Goal: Navigation & Orientation: Find specific page/section

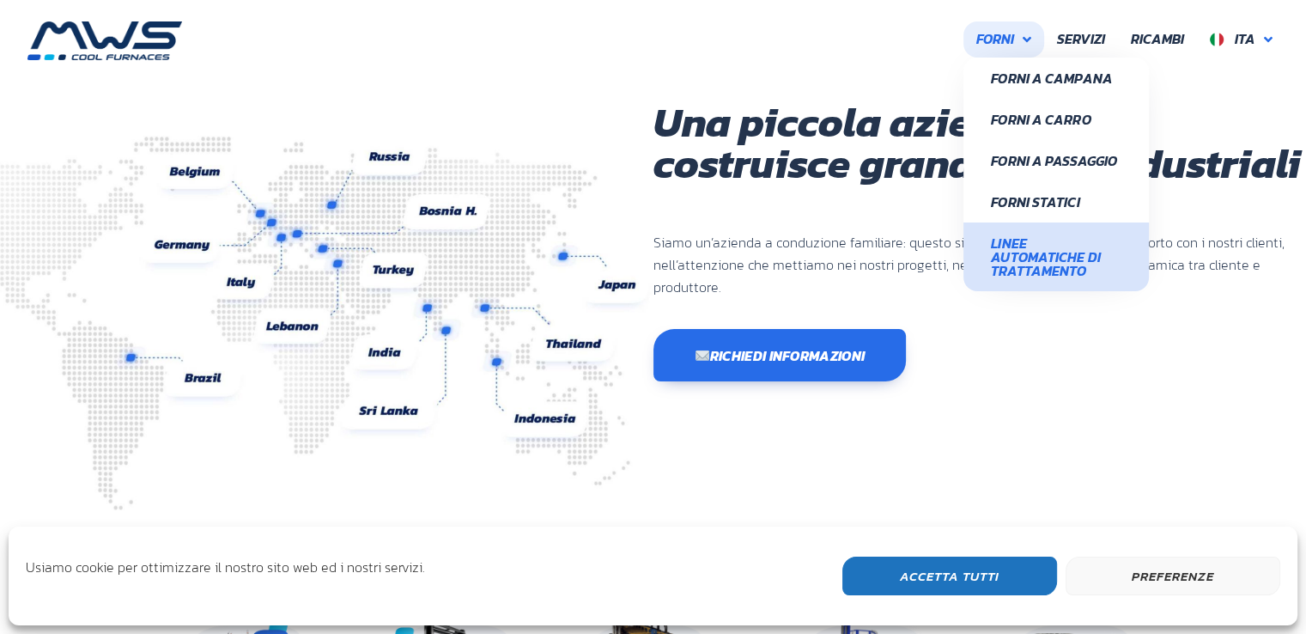
click at [1026, 255] on span "Linee Automatiche di Trattamento" at bounding box center [1056, 256] width 130 height 41
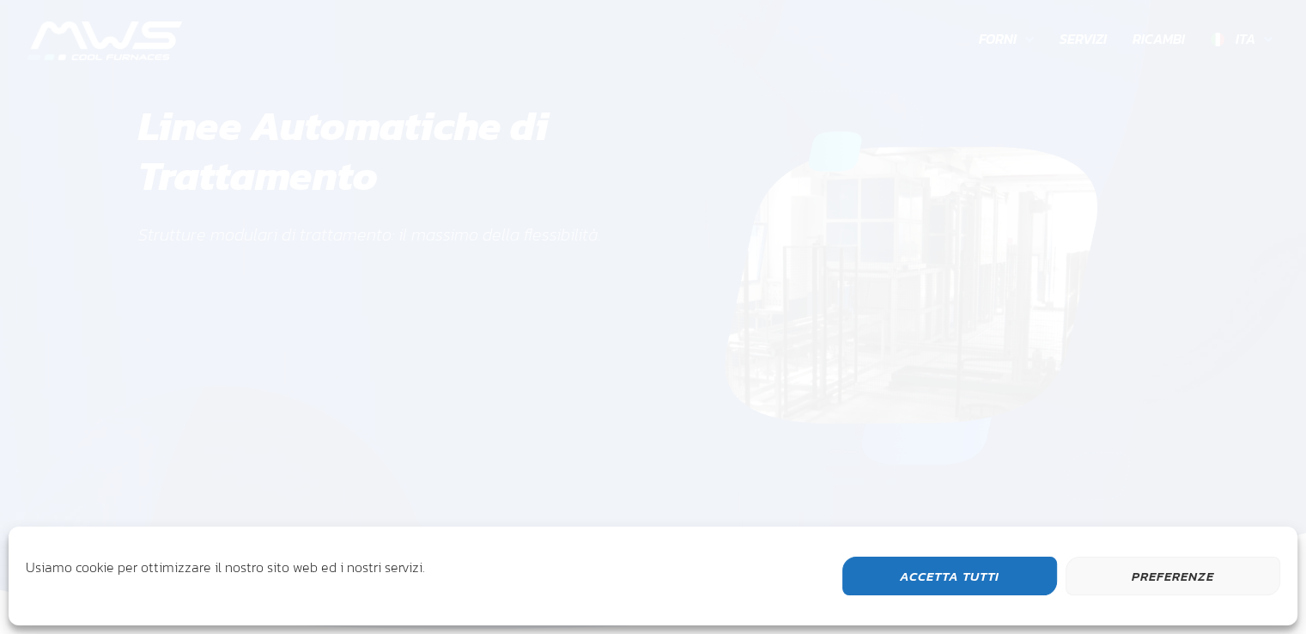
scroll to position [543, 1004]
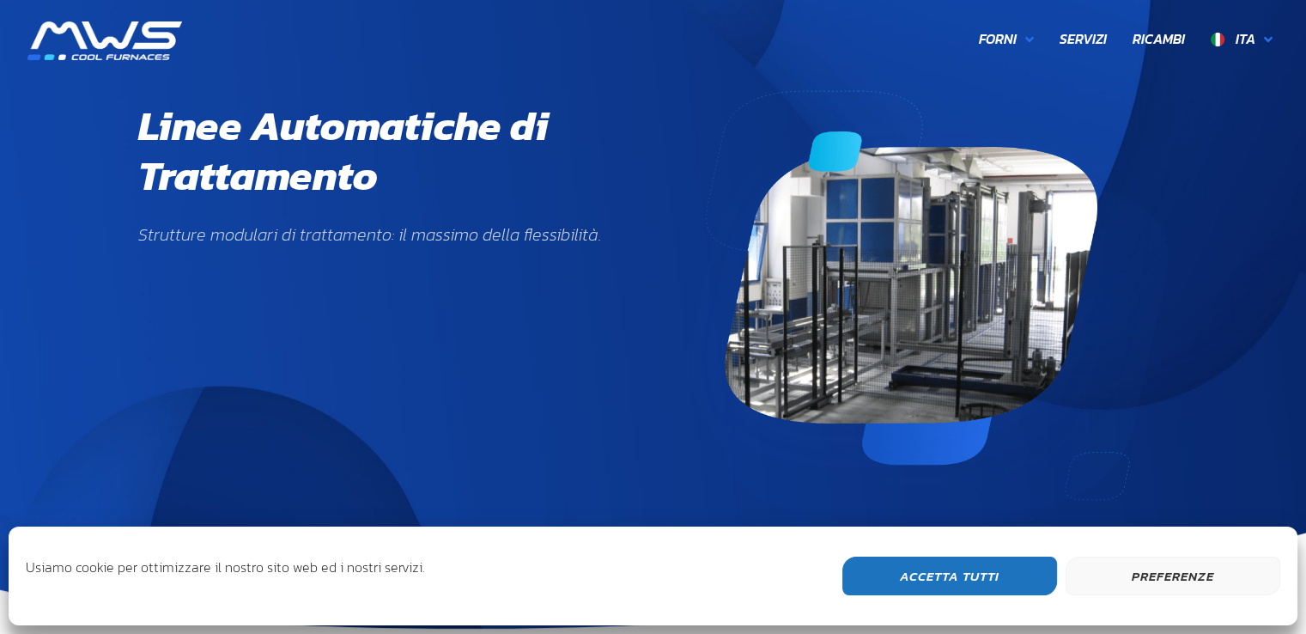
click at [1009, 576] on button "Accetta Tutti" at bounding box center [949, 575] width 215 height 39
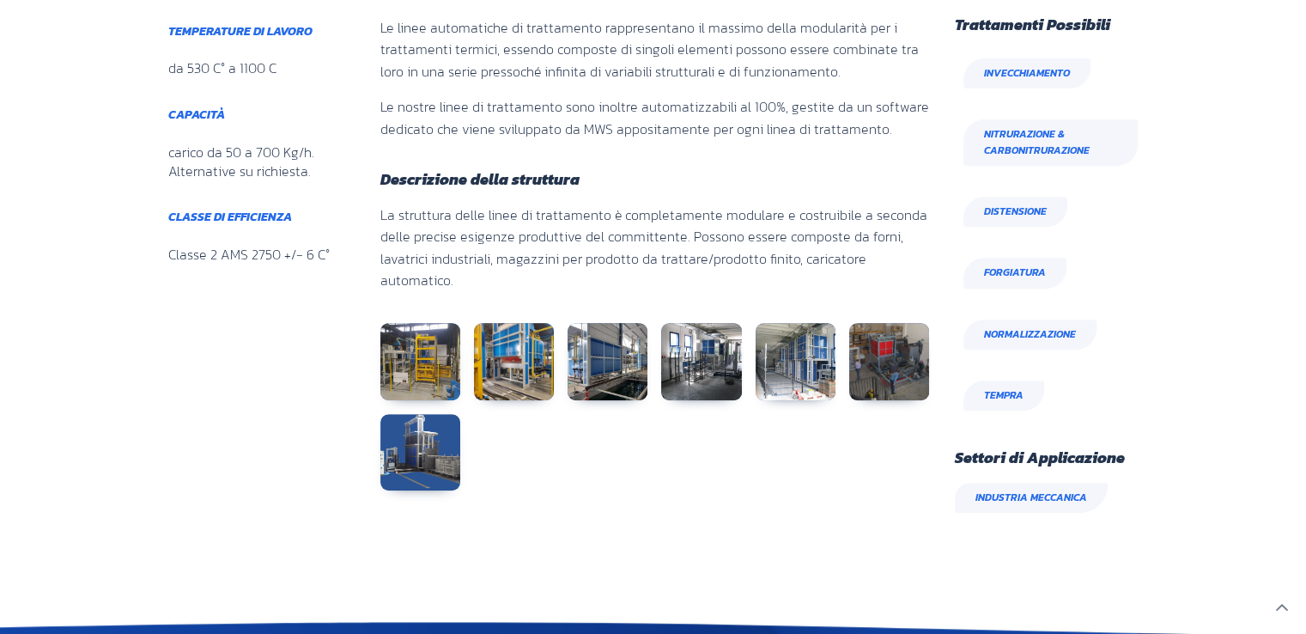
scroll to position [858, 0]
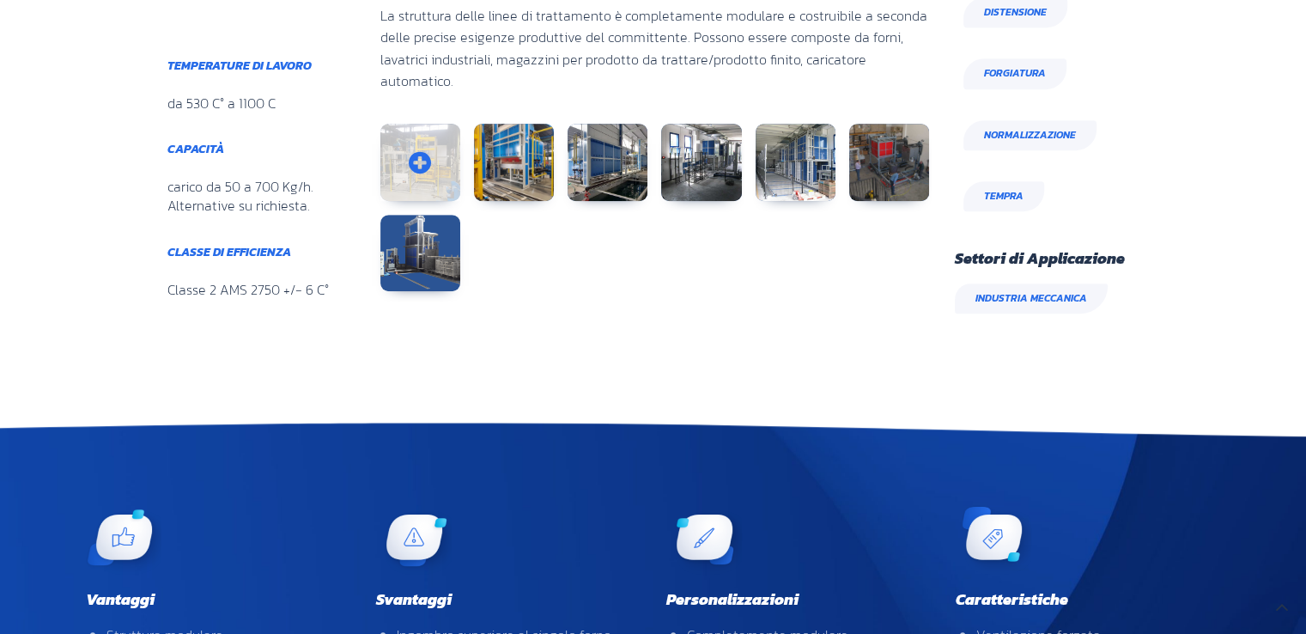
click at [397, 152] on link at bounding box center [420, 162] width 80 height 77
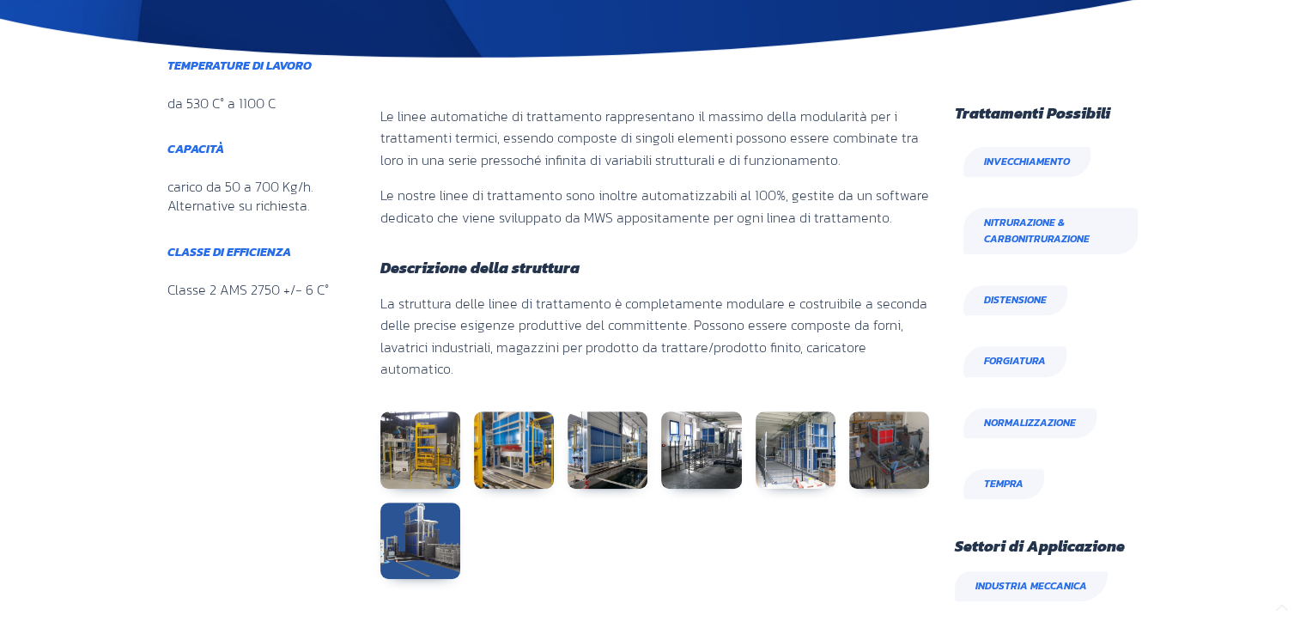
scroll to position [687, 0]
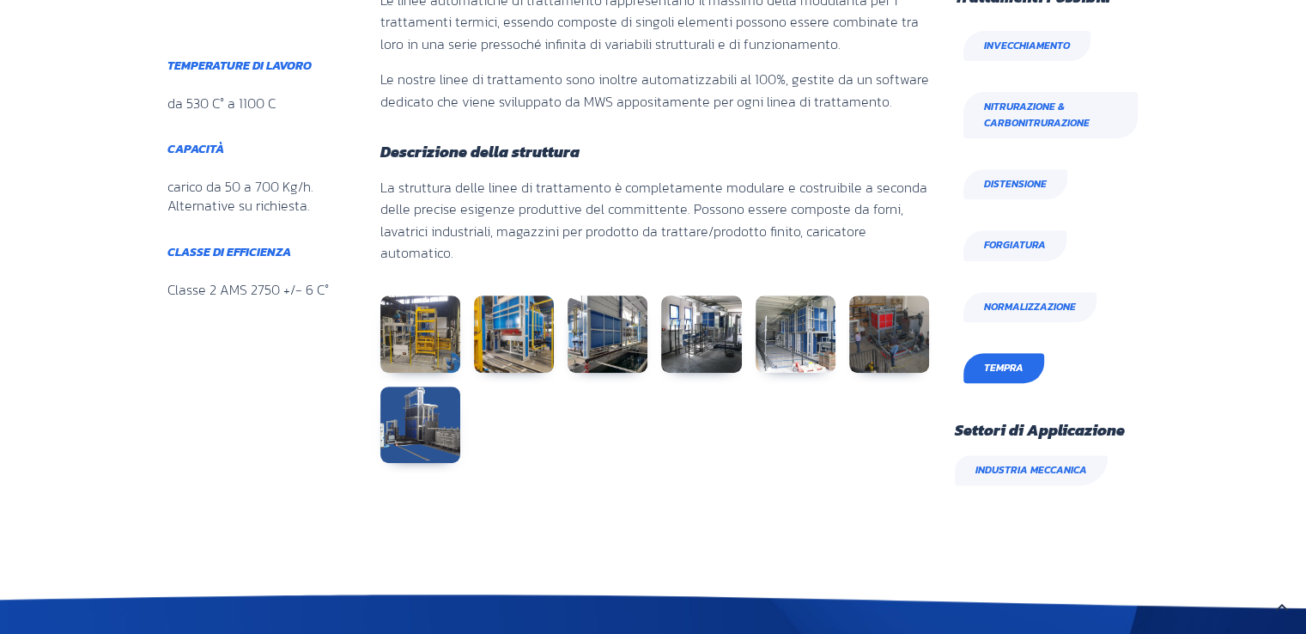
click at [1032, 359] on link "Tempra" at bounding box center [1003, 368] width 81 height 30
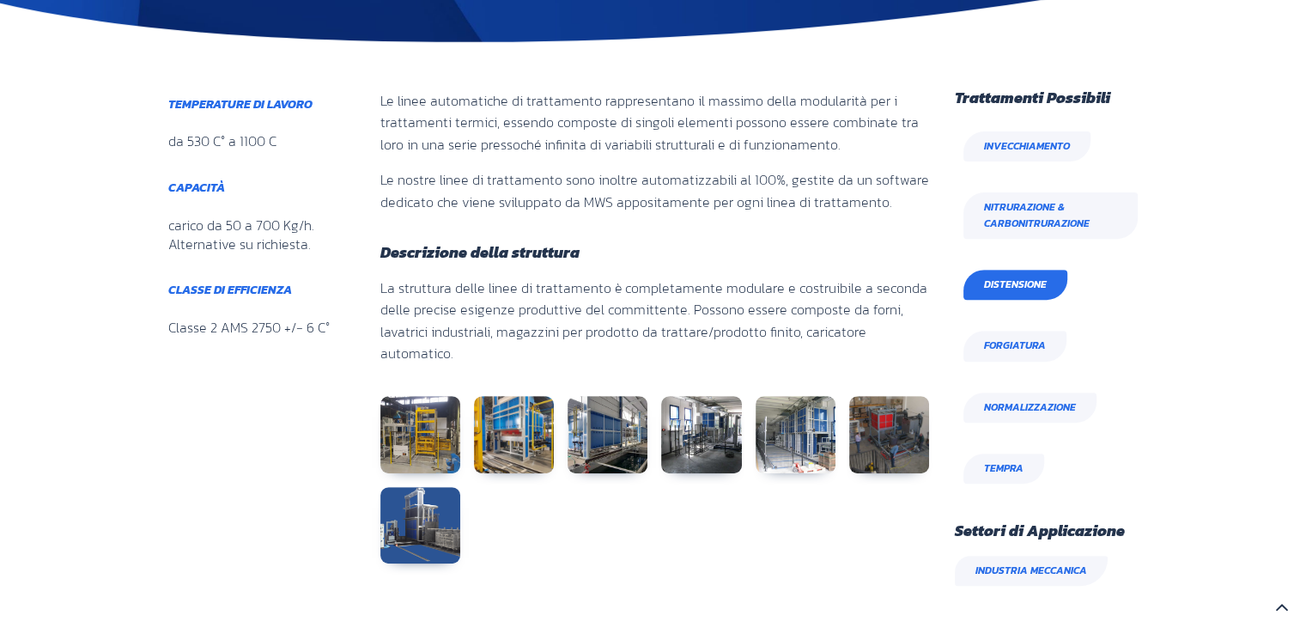
scroll to position [601, 0]
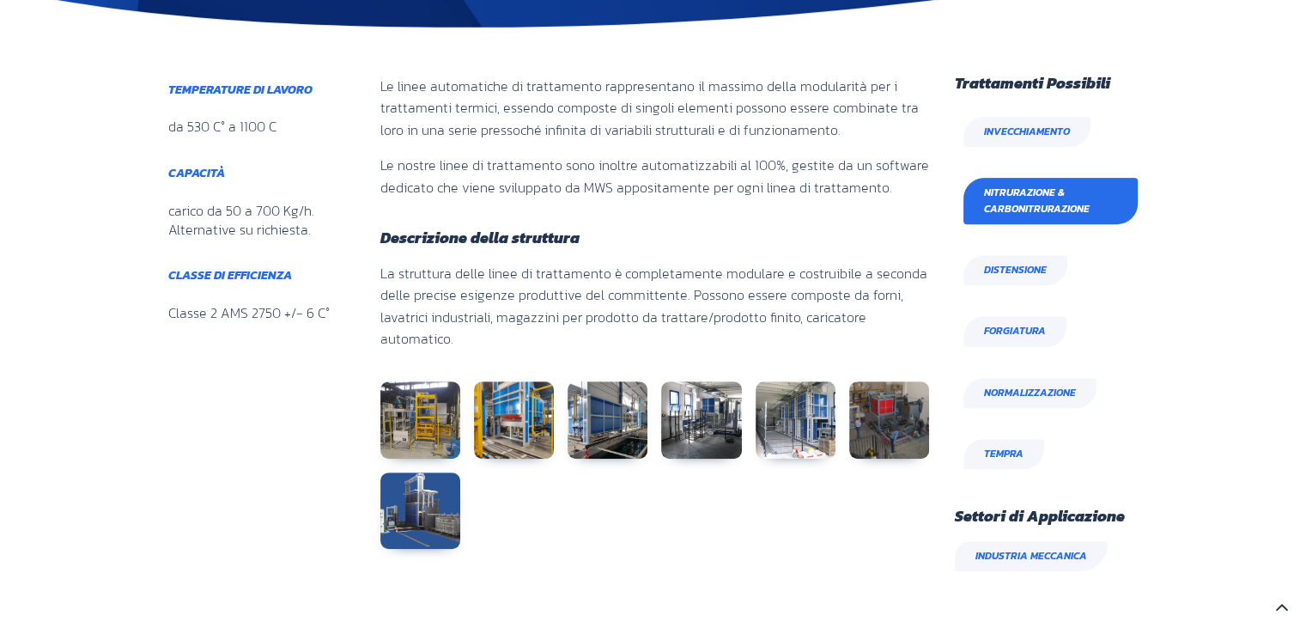
click at [1014, 201] on span "Nitrurazione & Carbonitrurazione" at bounding box center [1050, 201] width 133 height 33
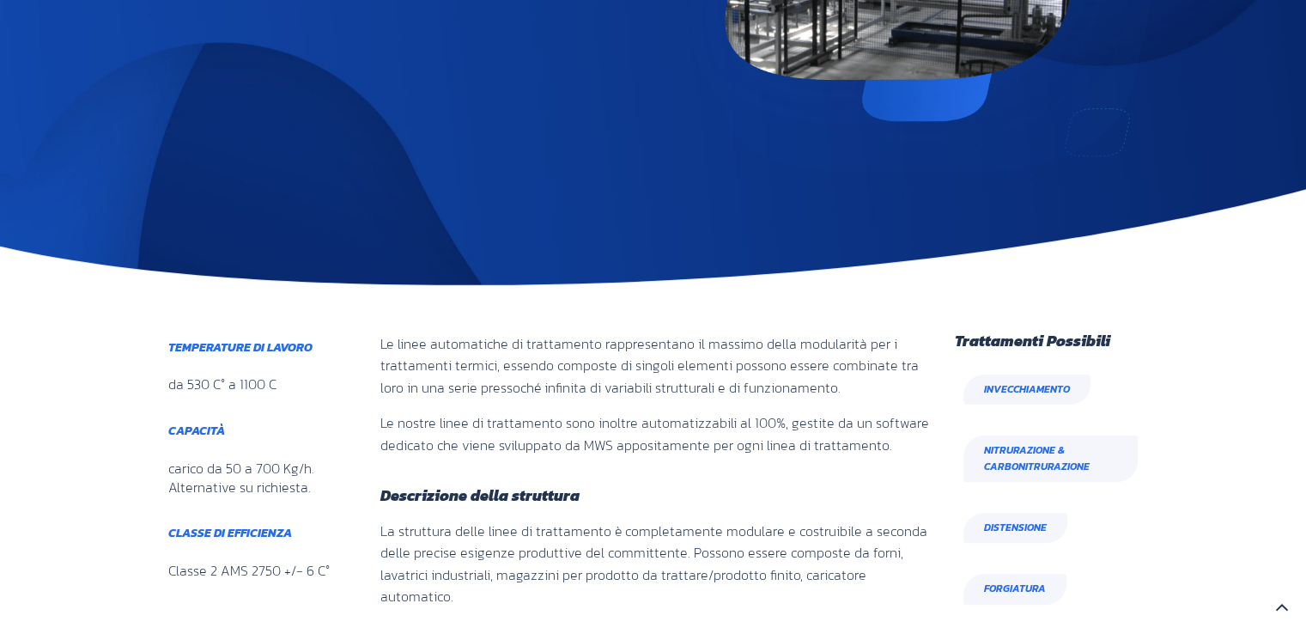
scroll to position [0, 0]
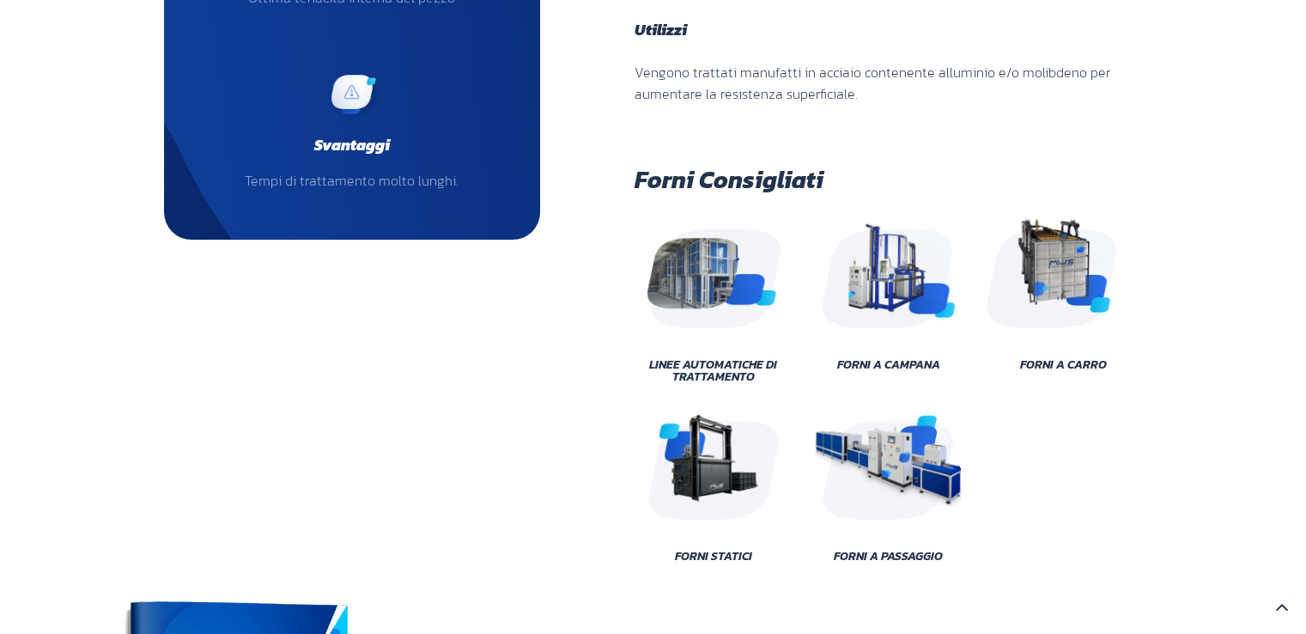
scroll to position [601, 0]
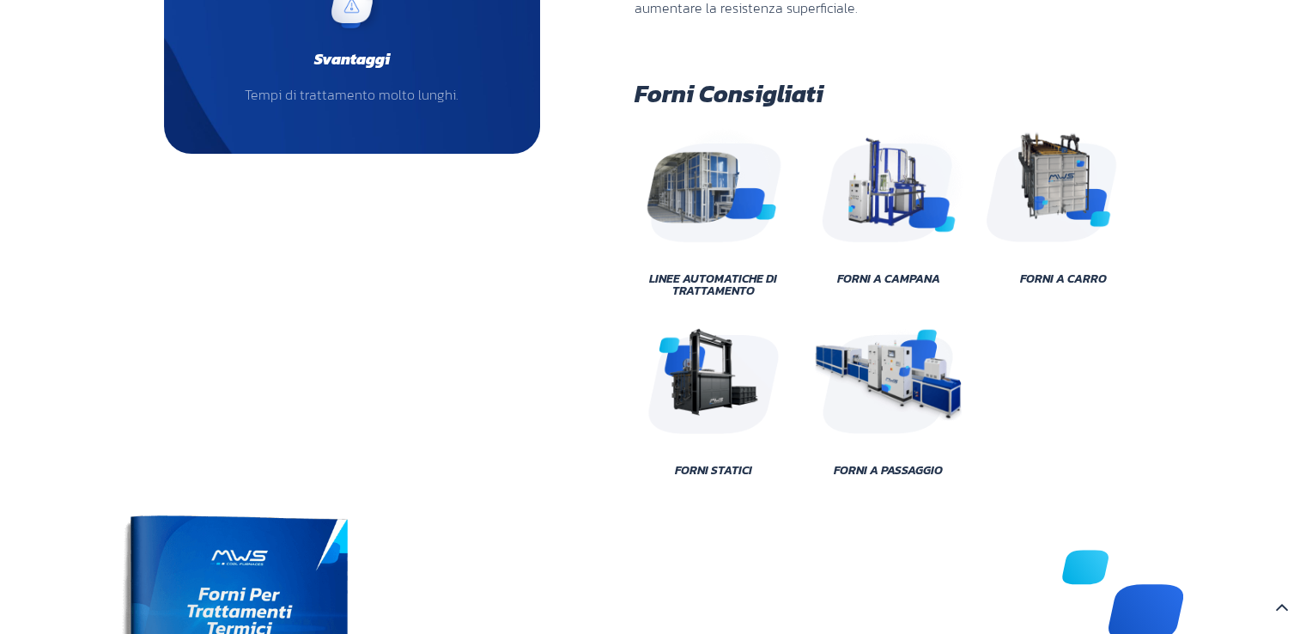
click at [1050, 177] on img at bounding box center [1063, 184] width 155 height 116
click at [1091, 174] on img at bounding box center [1063, 184] width 155 height 116
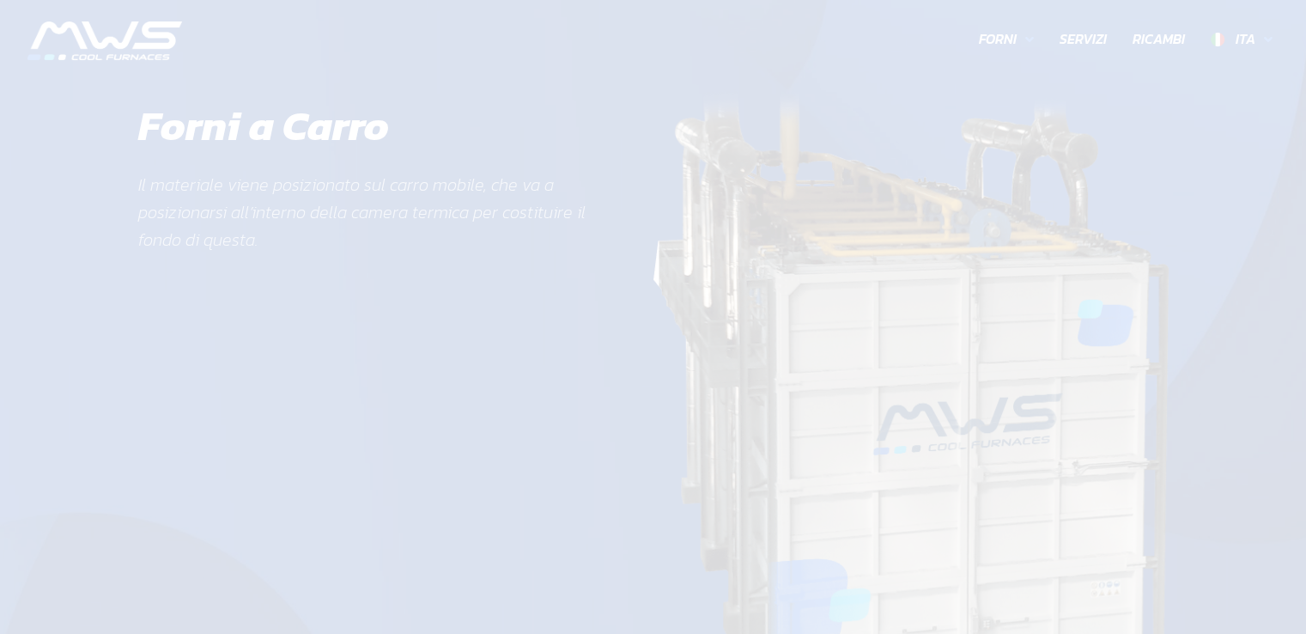
scroll to position [632, 1004]
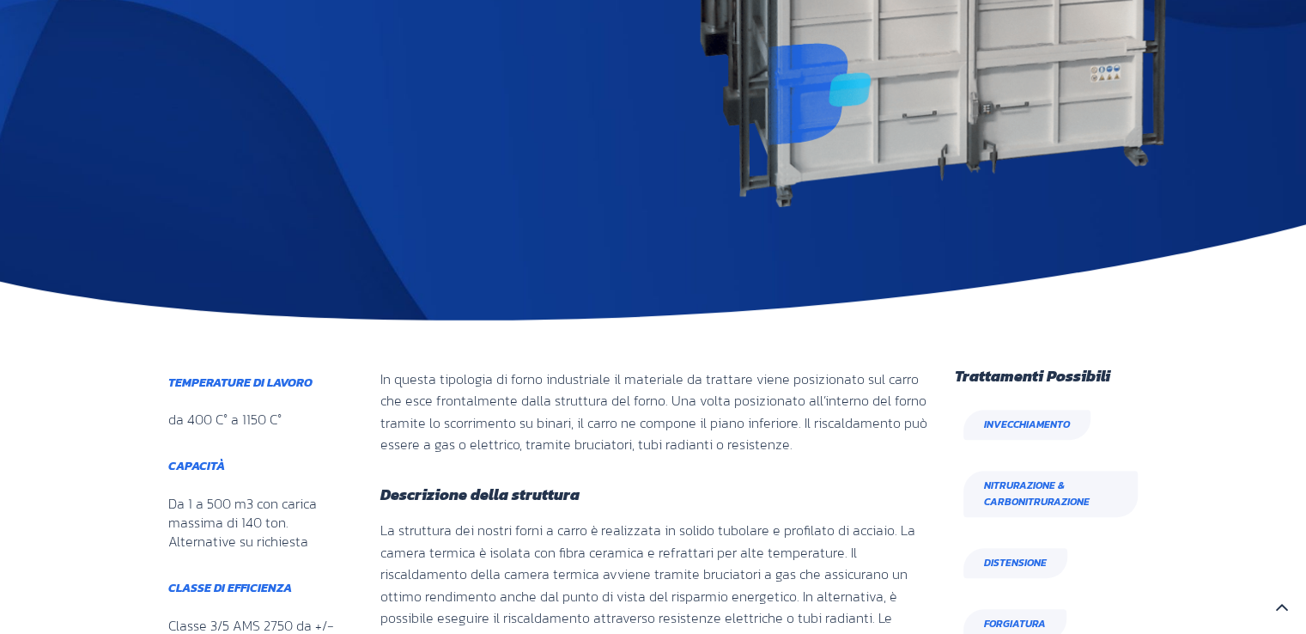
scroll to position [1030, 0]
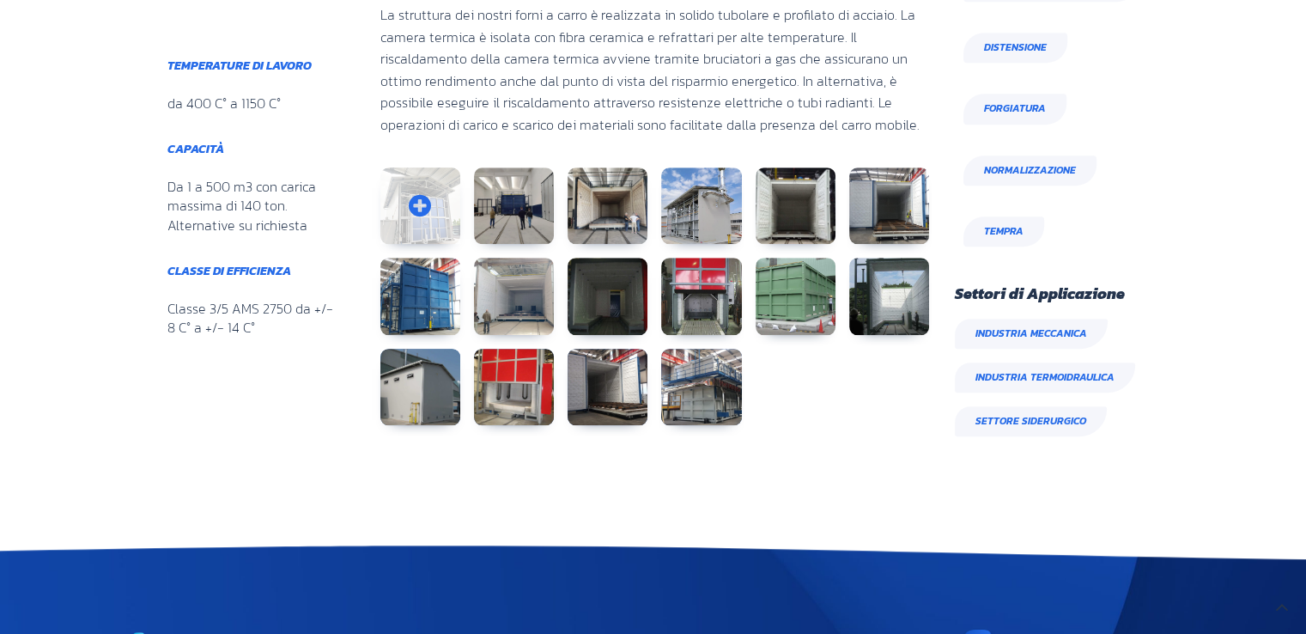
click at [434, 203] on link at bounding box center [420, 205] width 80 height 77
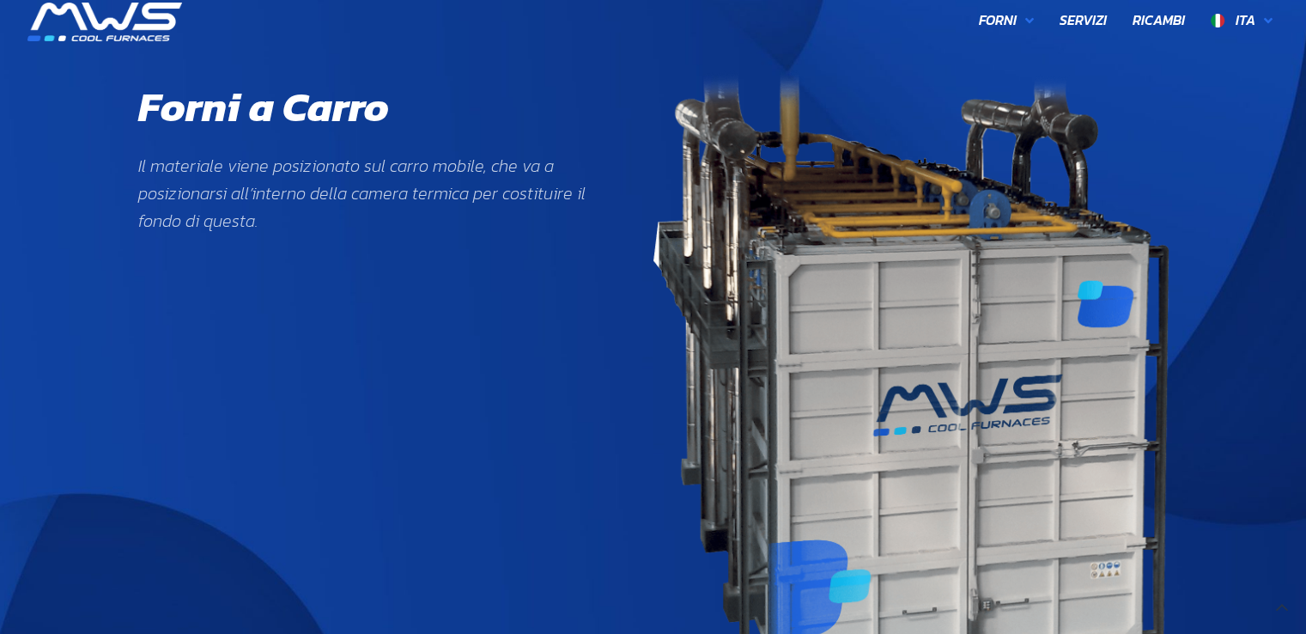
scroll to position [0, 0]
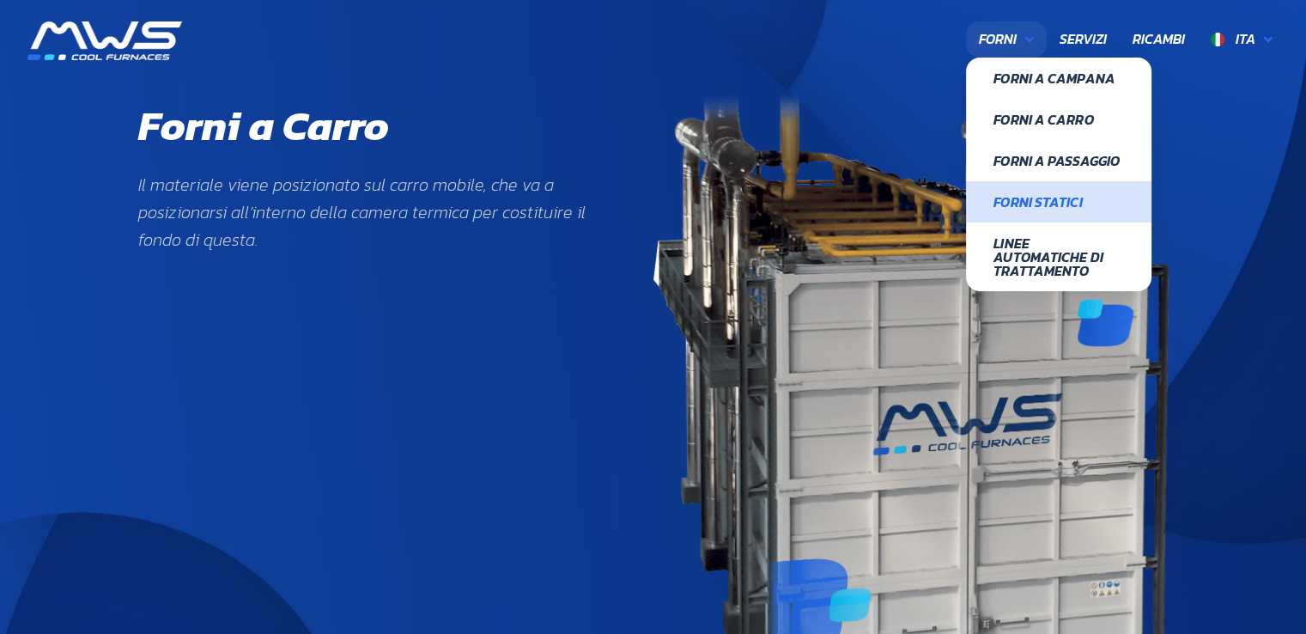
click at [1037, 204] on span "Forni Statici" at bounding box center [1058, 202] width 130 height 14
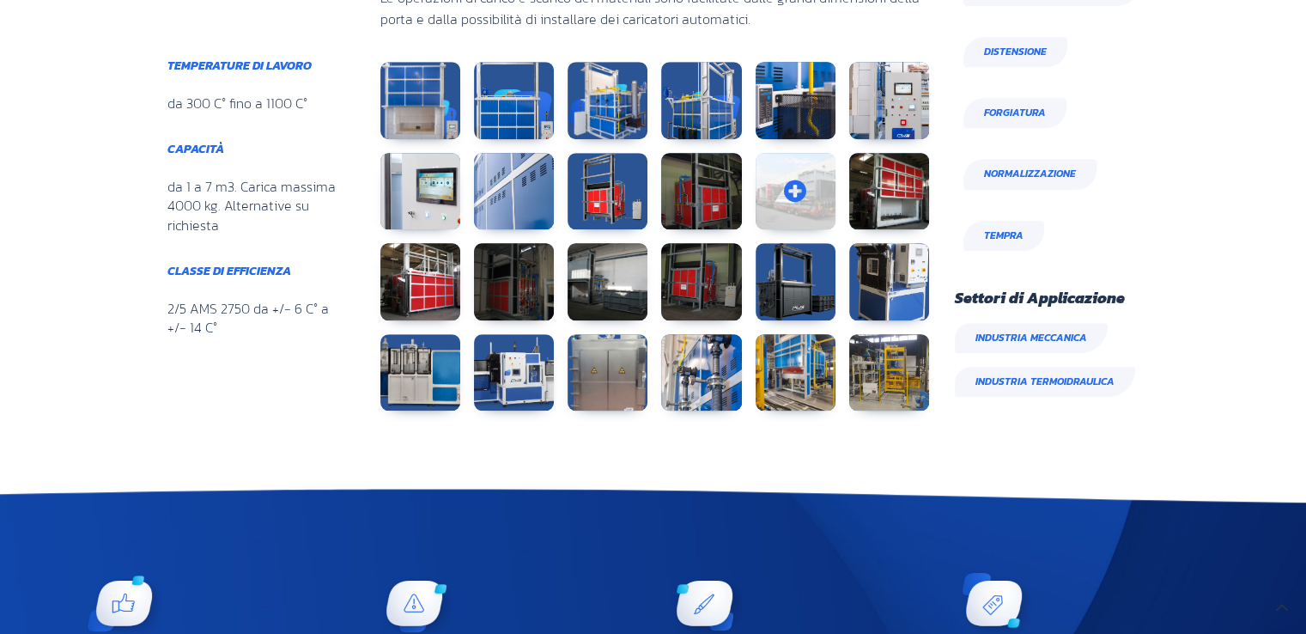
scroll to position [1030, 0]
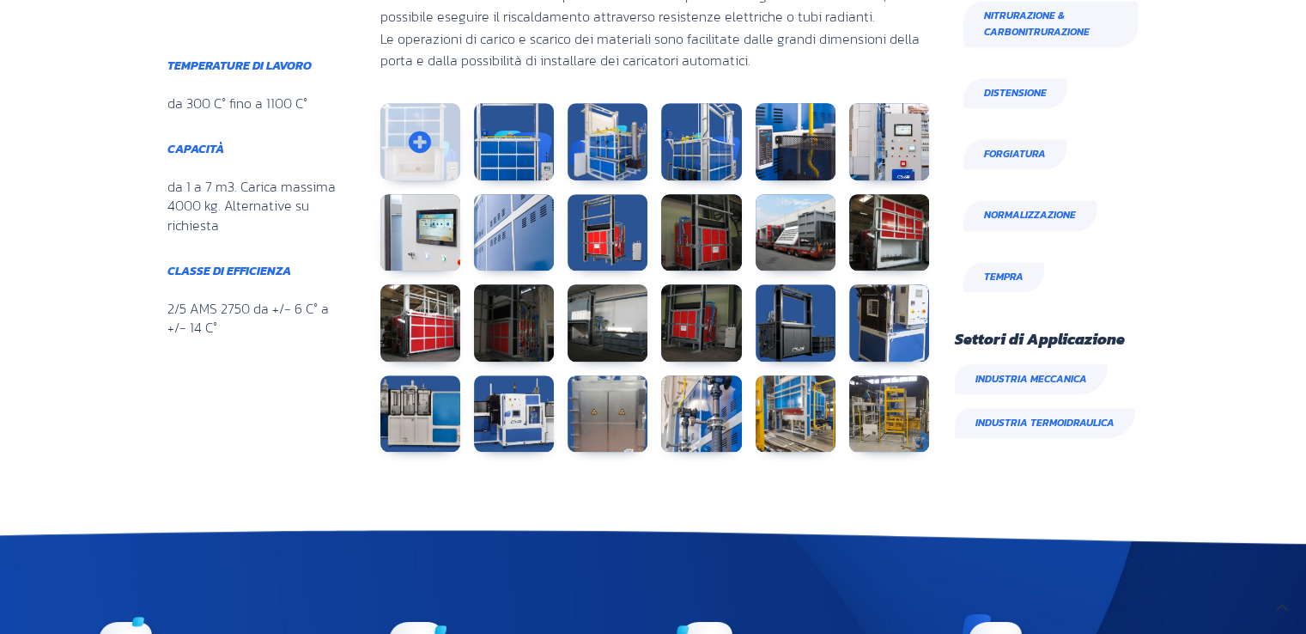
click at [430, 170] on link at bounding box center [420, 141] width 80 height 77
